Goal: Task Accomplishment & Management: Manage account settings

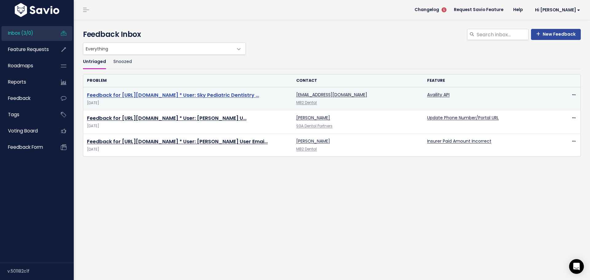
click at [201, 92] on link "Feedback for https://app.insidedesk.net/claim/MB2/51697448 * User: Sky Pediatri…" at bounding box center [173, 95] width 172 height 7
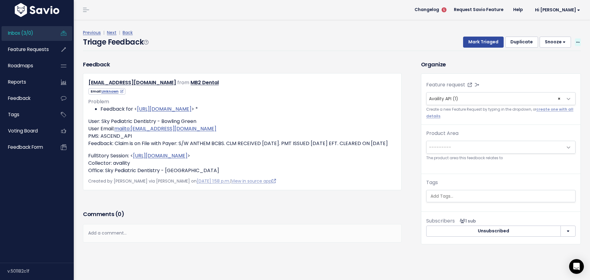
click at [577, 41] on icon at bounding box center [578, 43] width 3 height 4
click at [541, 63] on link "Delete" at bounding box center [554, 69] width 44 height 12
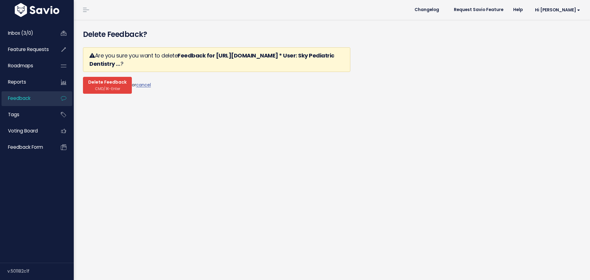
click at [95, 86] on span "CMD/⌘-Enter" at bounding box center [107, 88] width 25 height 5
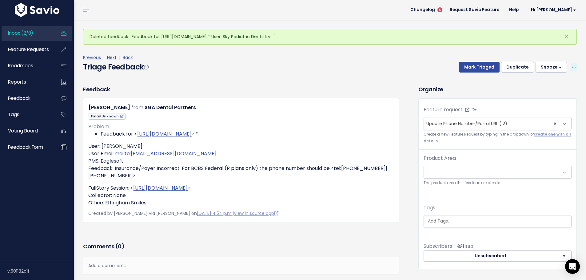
click at [572, 65] on icon at bounding box center [573, 67] width 3 height 4
click at [537, 88] on link "Delete" at bounding box center [549, 94] width 44 height 12
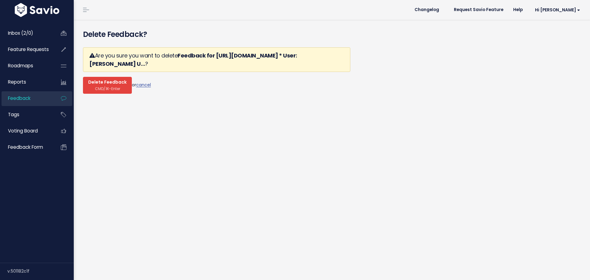
click at [106, 86] on span "CMD/⌘-Enter" at bounding box center [107, 88] width 25 height 5
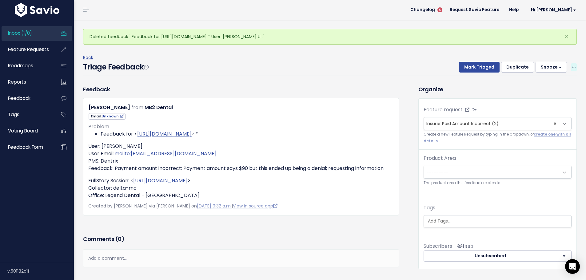
click at [571, 63] on span at bounding box center [574, 67] width 6 height 8
click at [537, 88] on link "Delete" at bounding box center [549, 94] width 44 height 12
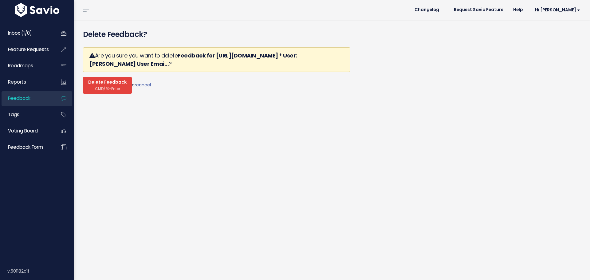
click at [114, 86] on span "CMD/⌘-Enter" at bounding box center [107, 88] width 25 height 5
